Goal: Task Accomplishment & Management: Manage account settings

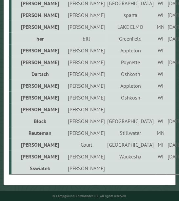
scroll to position [1020, 0]
click at [106, 155] on td "Waukesha" at bounding box center [130, 157] width 49 height 12
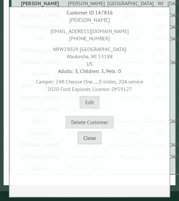
click at [93, 139] on button "Close" at bounding box center [90, 138] width 24 height 12
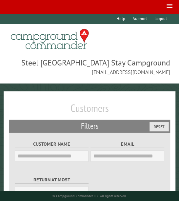
scroll to position [0, 0]
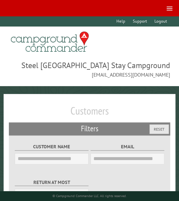
click at [170, 8] on span at bounding box center [170, 9] width 6 height 4
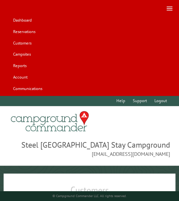
click at [137, 114] on div "**********" at bounding box center [89, 122] width 161 height 26
click at [25, 46] on link "Customers" at bounding box center [22, 43] width 25 height 10
